Goal: Information Seeking & Learning: Understand process/instructions

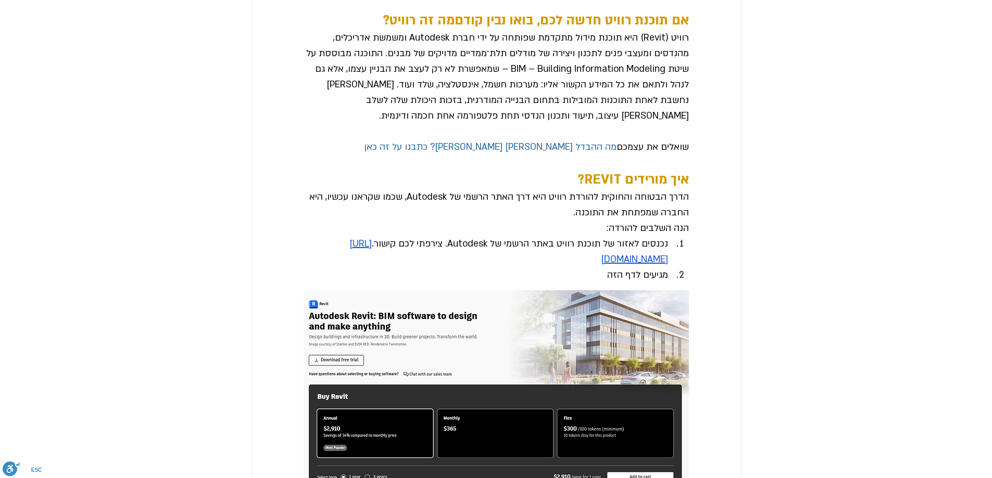
scroll to position [625, 0]
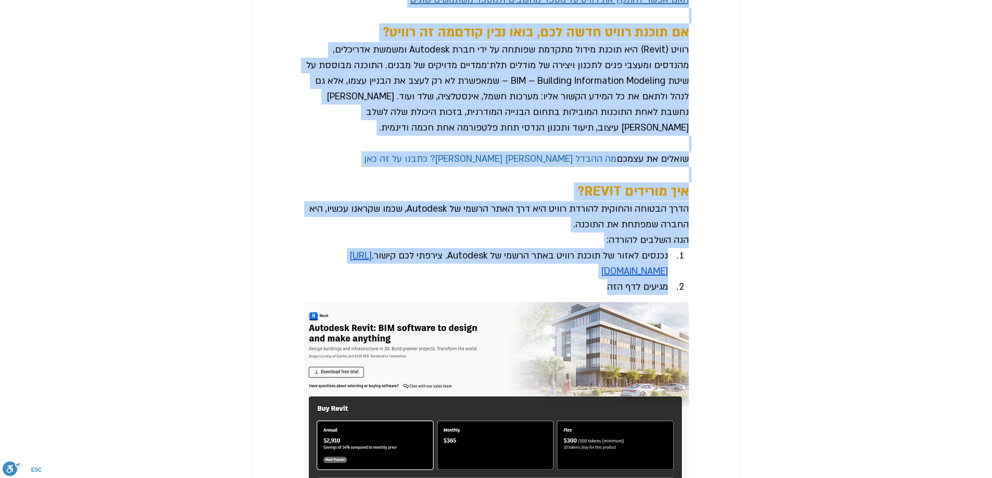
click at [379, 201] on span "איך מורידים REVIT?" at bounding box center [495, 192] width 385 height 18
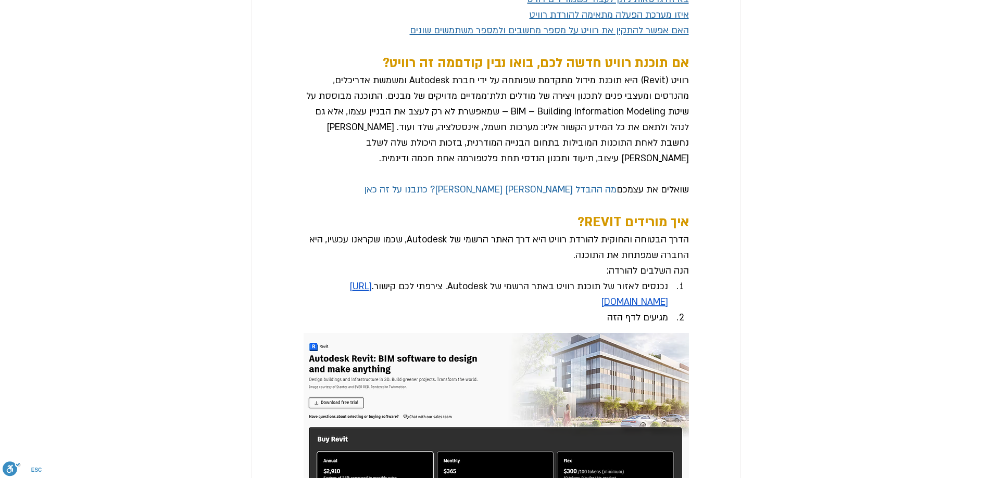
scroll to position [573, 0]
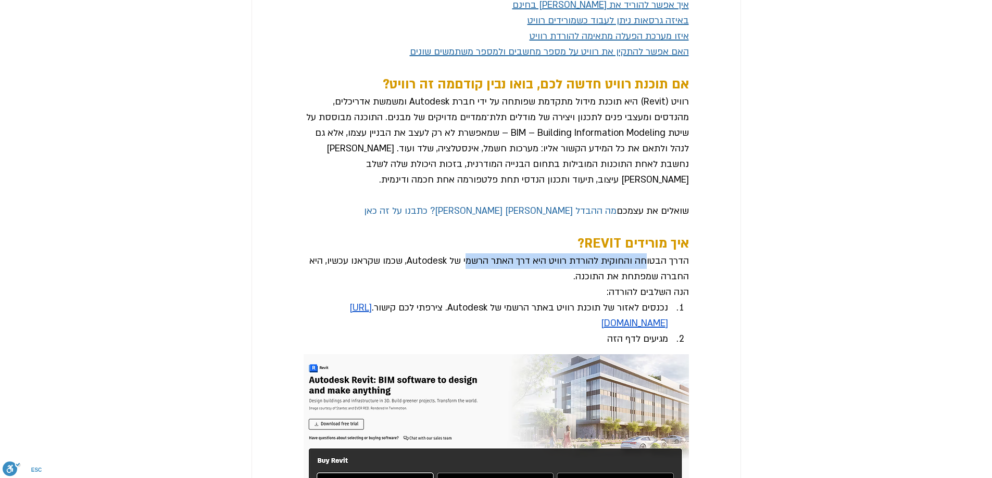
drag, startPoint x: 645, startPoint y: 299, endPoint x: 460, endPoint y: 295, distance: 185.4
click at [460, 285] on span "הדרך הבטוחה והחוקית להורדת רוויט היא דרך האתר הרשמי של Autodesk, שכמו שקראנו עכ…" at bounding box center [495, 268] width 385 height 31
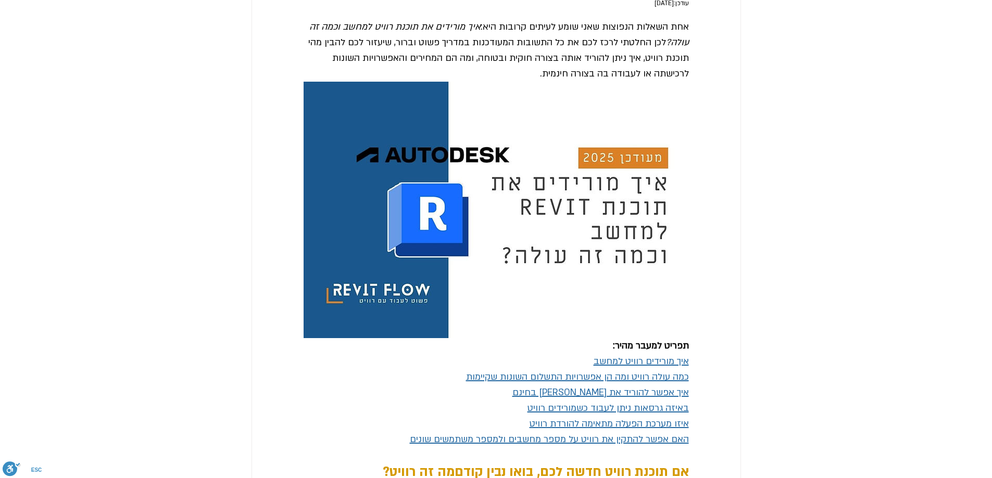
scroll to position [156, 0]
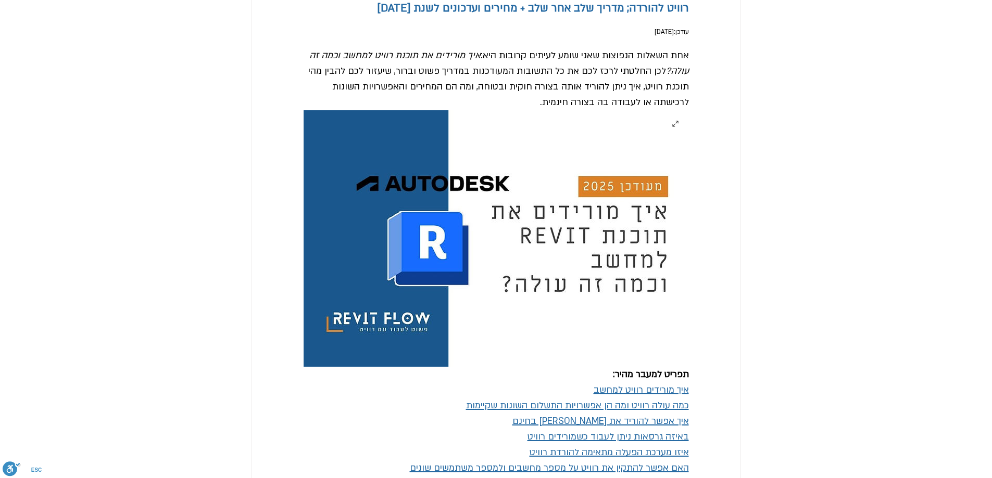
drag, startPoint x: 503, startPoint y: 327, endPoint x: 660, endPoint y: 274, distance: 165.9
click at [660, 274] on img "main content" at bounding box center [495, 238] width 385 height 257
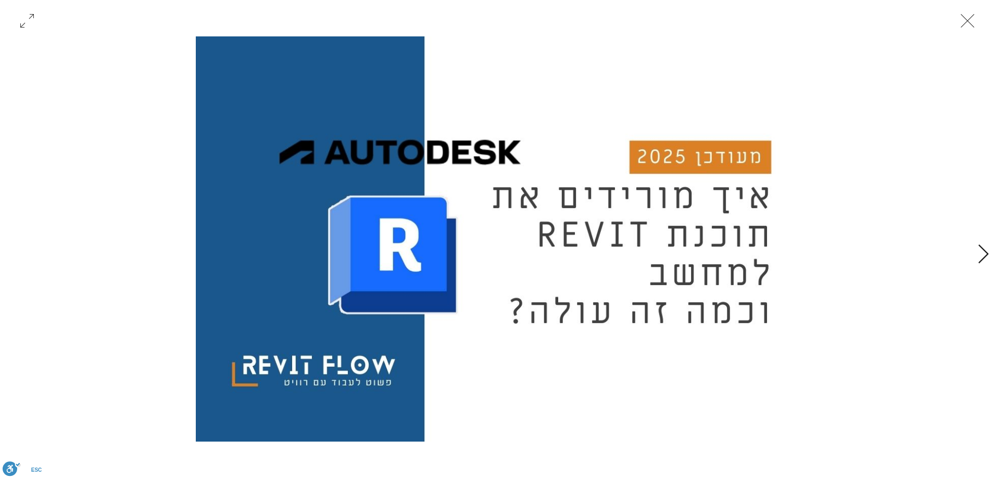
click at [963, 27] on icon "סגירה" at bounding box center [966, 20] width 31 height 31
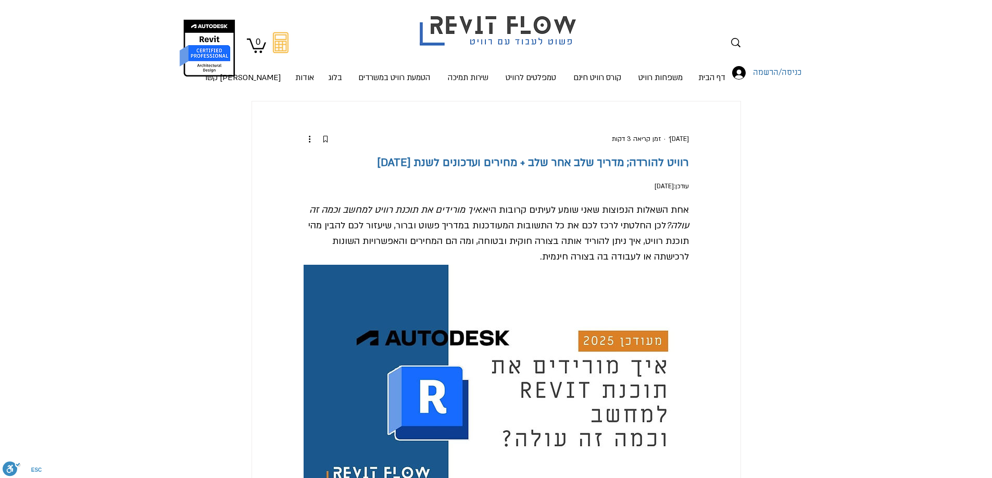
scroll to position [0, 0]
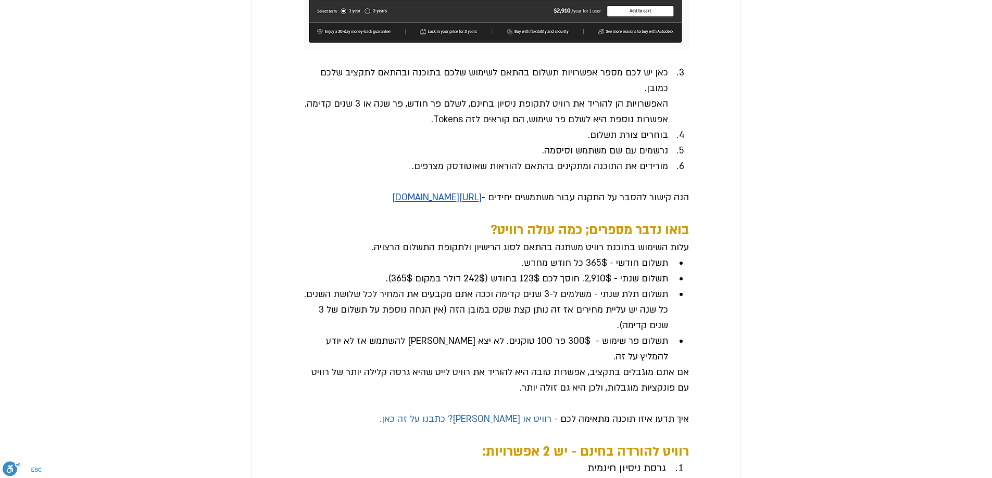
scroll to position [1093, 0]
